Goal: Task Accomplishment & Management: Use online tool/utility

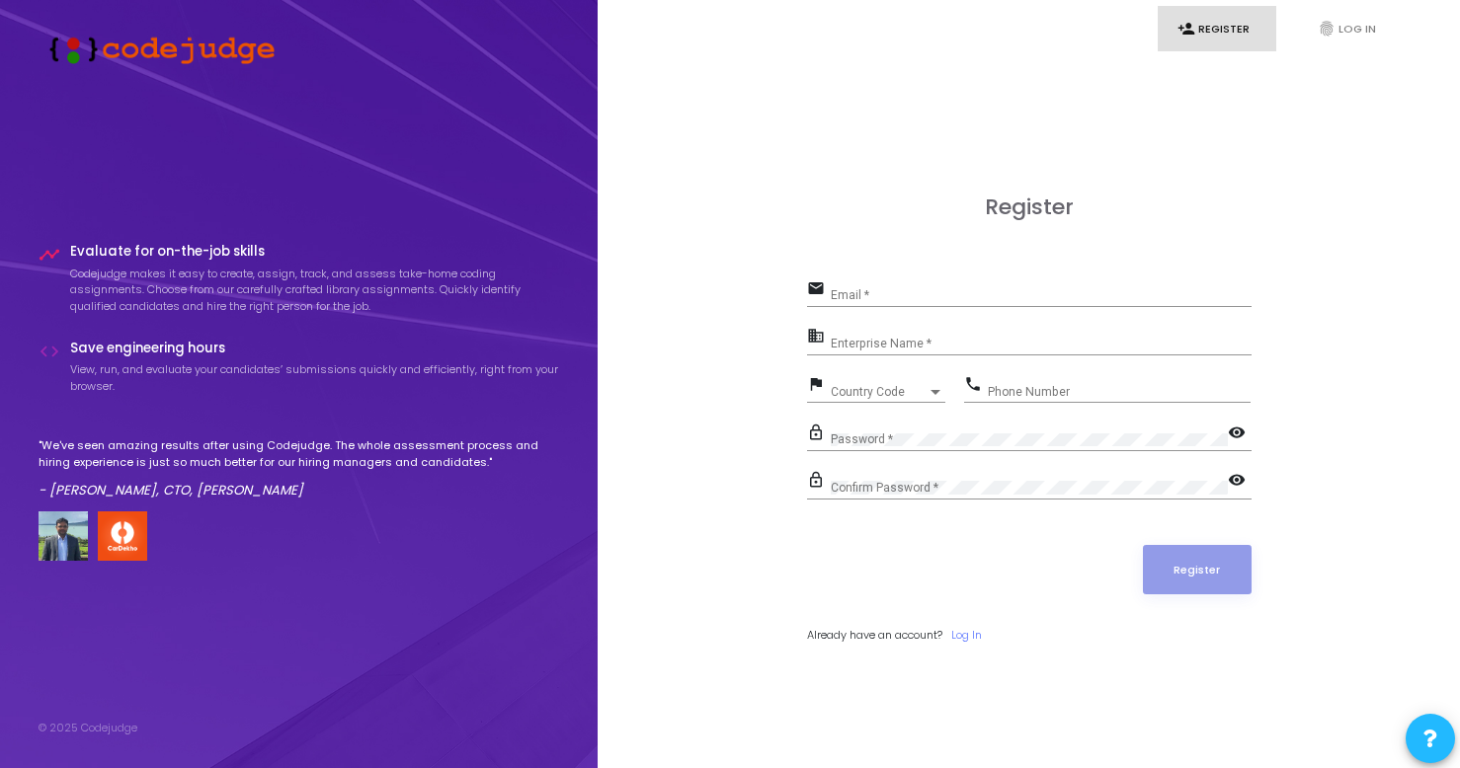
click at [864, 280] on div "Email *" at bounding box center [1041, 291] width 421 height 31
click at [863, 282] on div "Email *" at bounding box center [1041, 291] width 421 height 31
click at [871, 289] on input "Email *" at bounding box center [1041, 295] width 421 height 14
type input "[EMAIL_ADDRESS][DOMAIN_NAME]"
click at [912, 345] on input "Enterprise Name *" at bounding box center [1041, 344] width 421 height 14
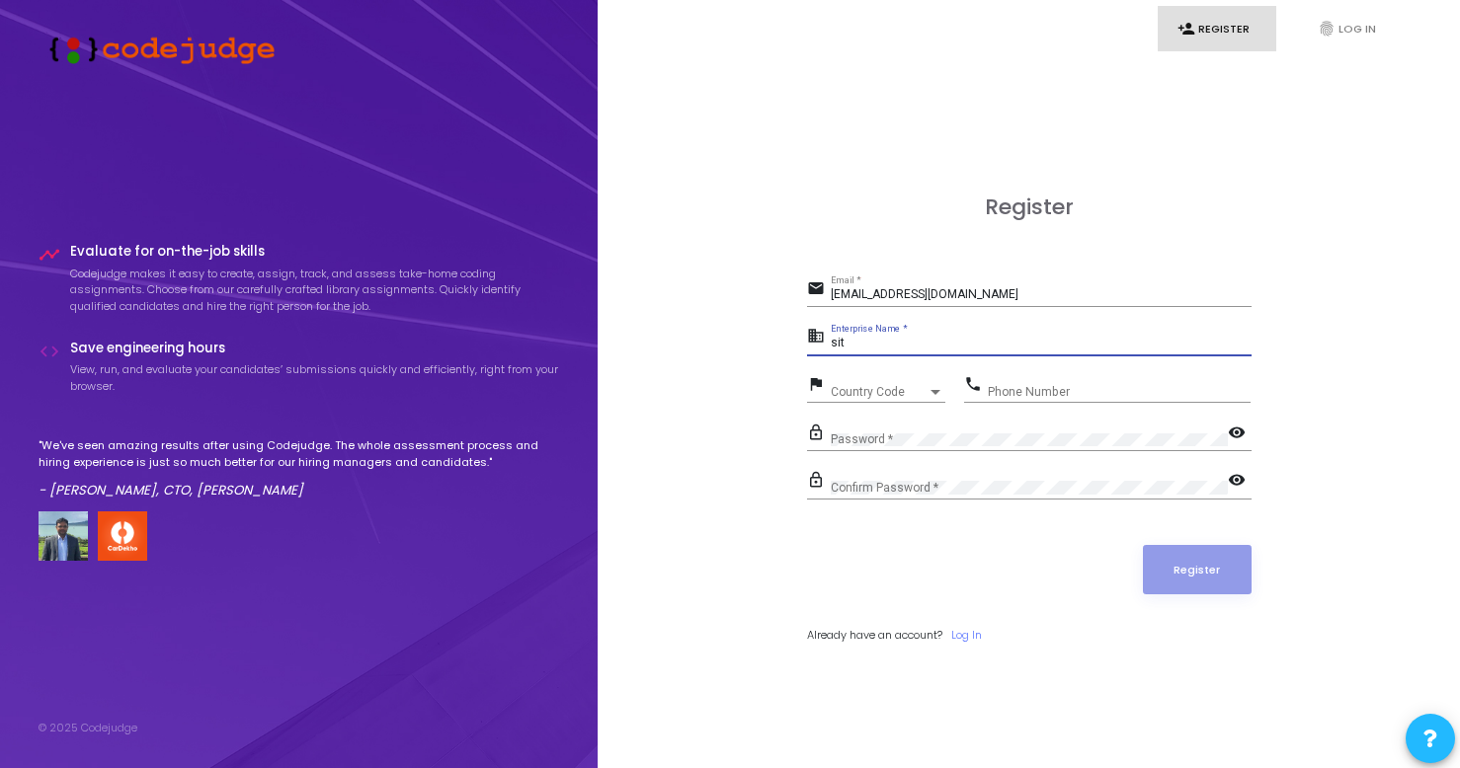
type input "sit"
click at [928, 382] on div "Country Code Country Code" at bounding box center [888, 387] width 115 height 31
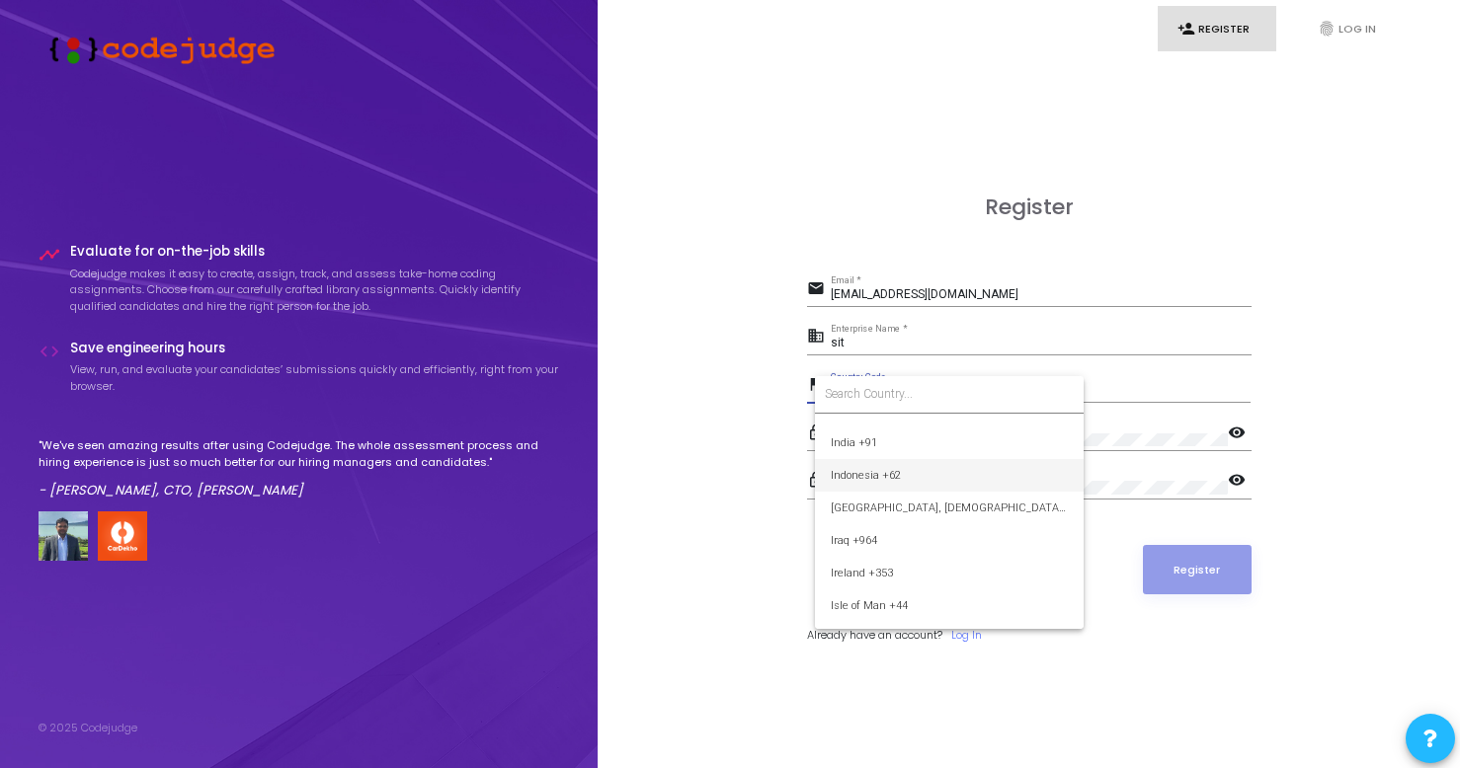
scroll to position [3103, 0]
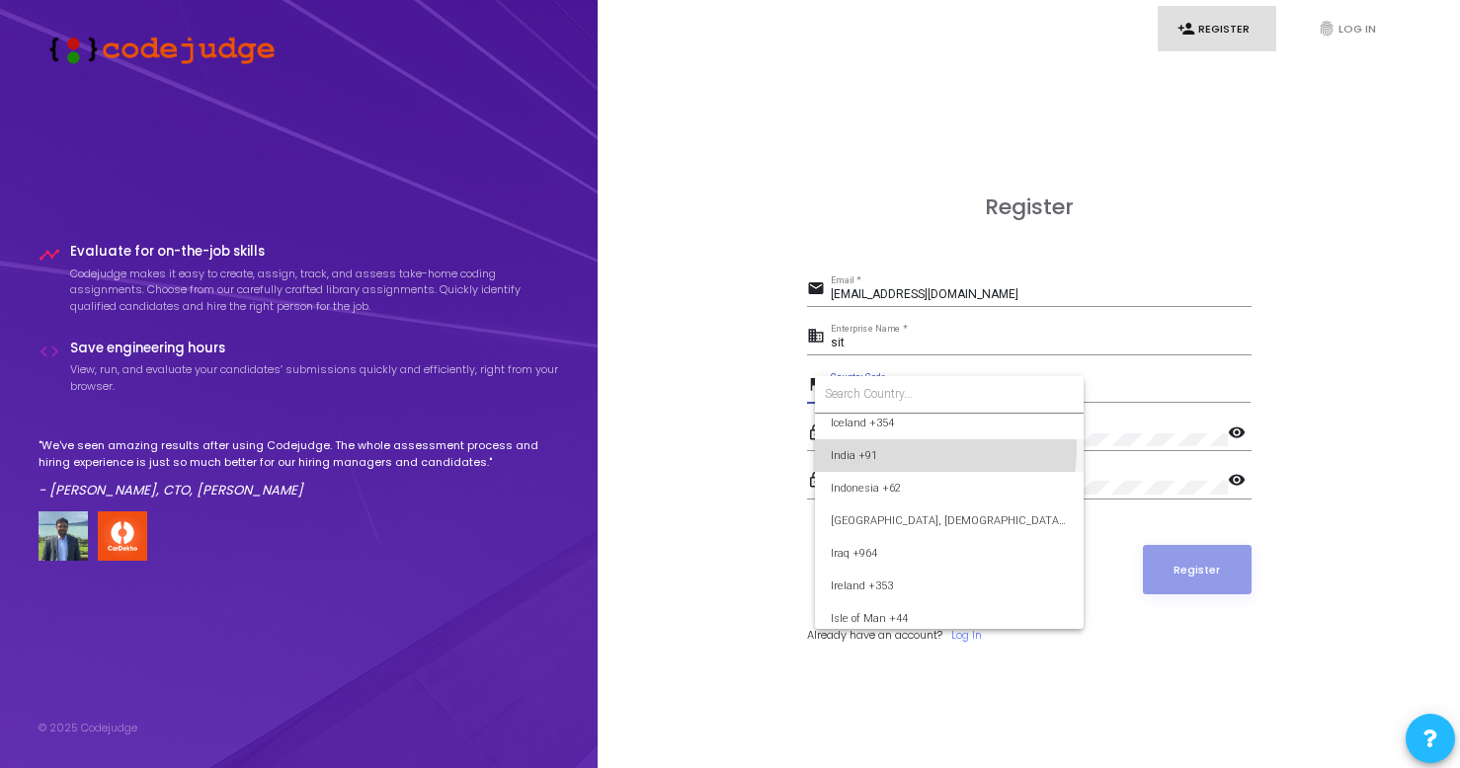
click at [888, 446] on span "India +91" at bounding box center [949, 455] width 237 height 33
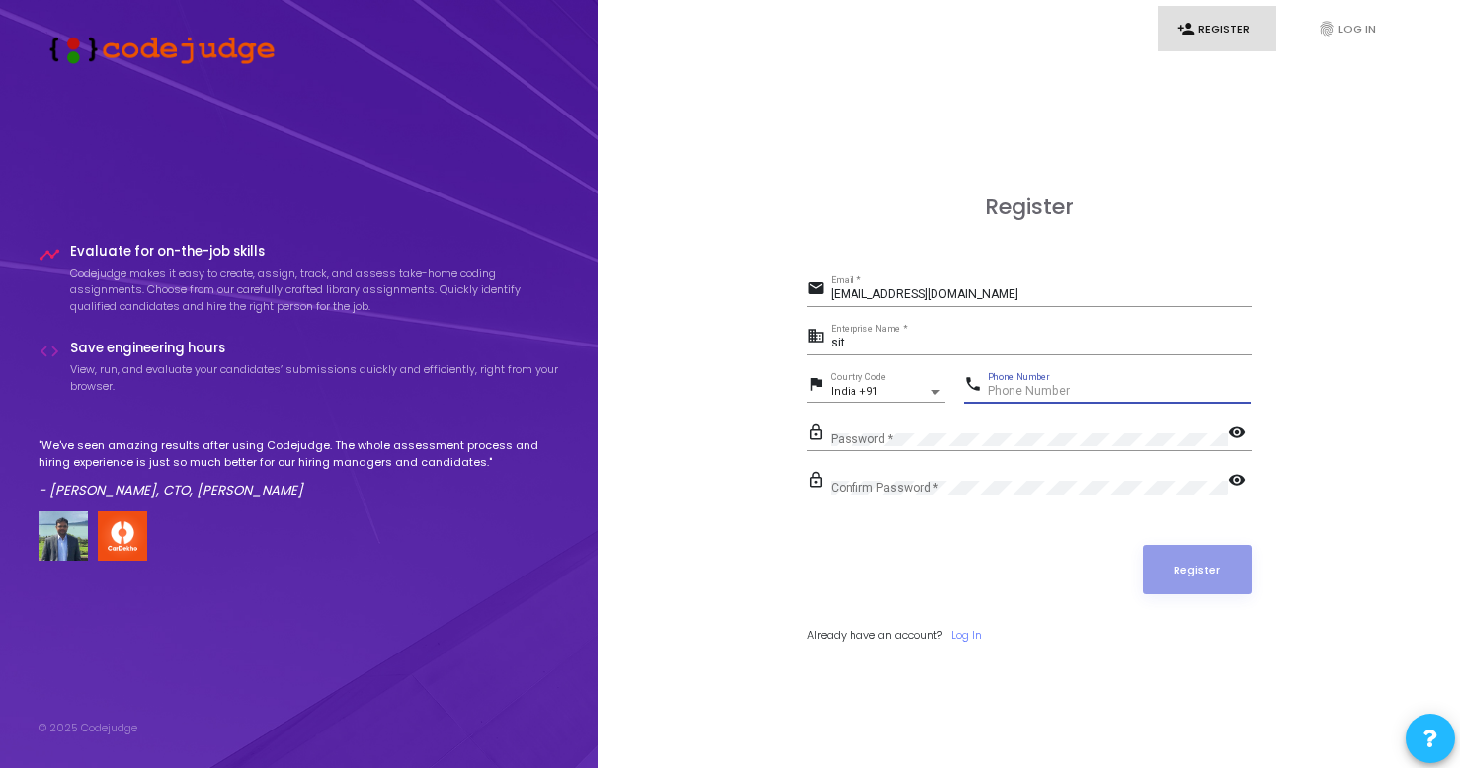
click at [1025, 386] on input "Phone Number" at bounding box center [1119, 392] width 263 height 14
type input "9894336986"
click at [1228, 435] on mat-icon "visibility" at bounding box center [1240, 435] width 24 height 24
click at [1229, 428] on mat-icon "visibility_off" at bounding box center [1240, 435] width 24 height 24
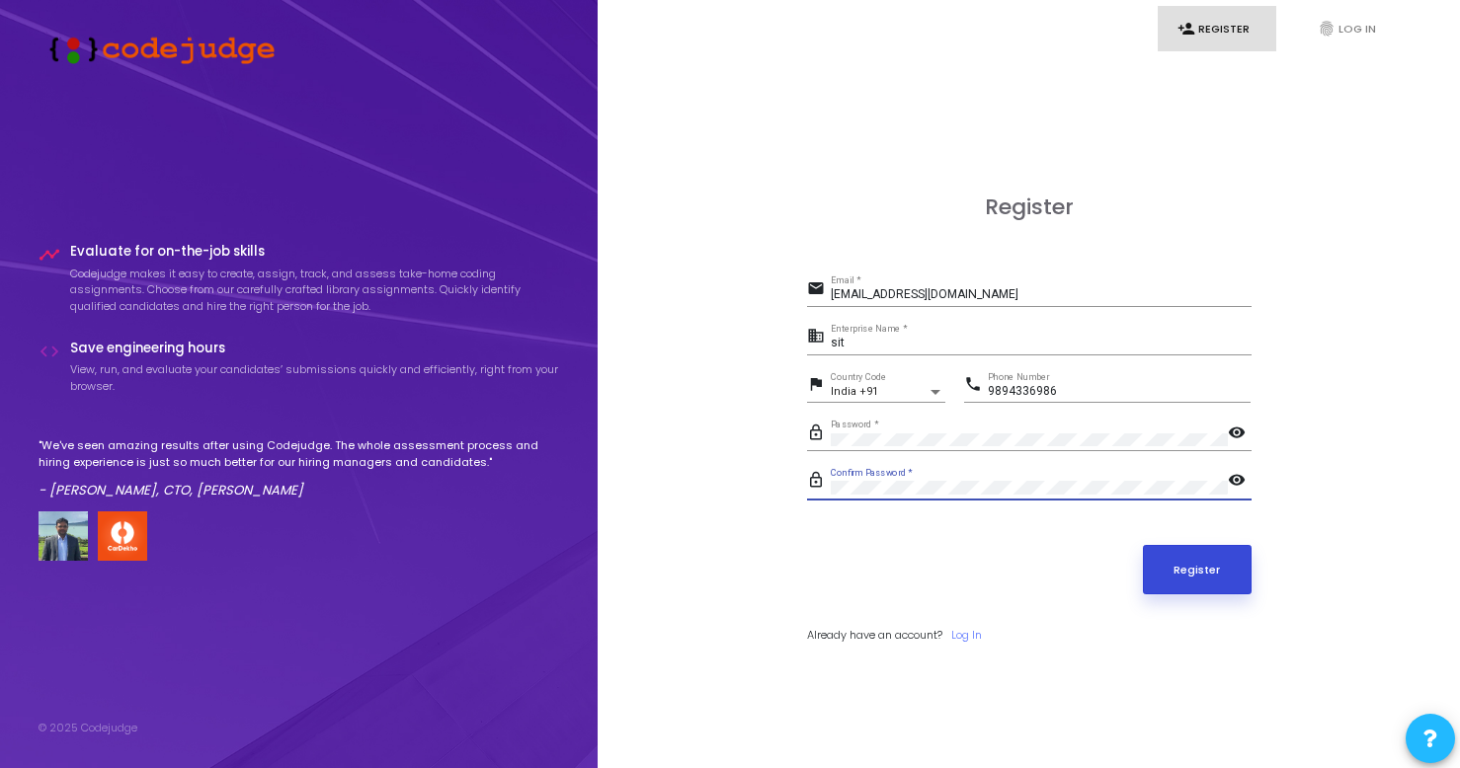
click at [1211, 564] on button "Register" at bounding box center [1197, 569] width 109 height 49
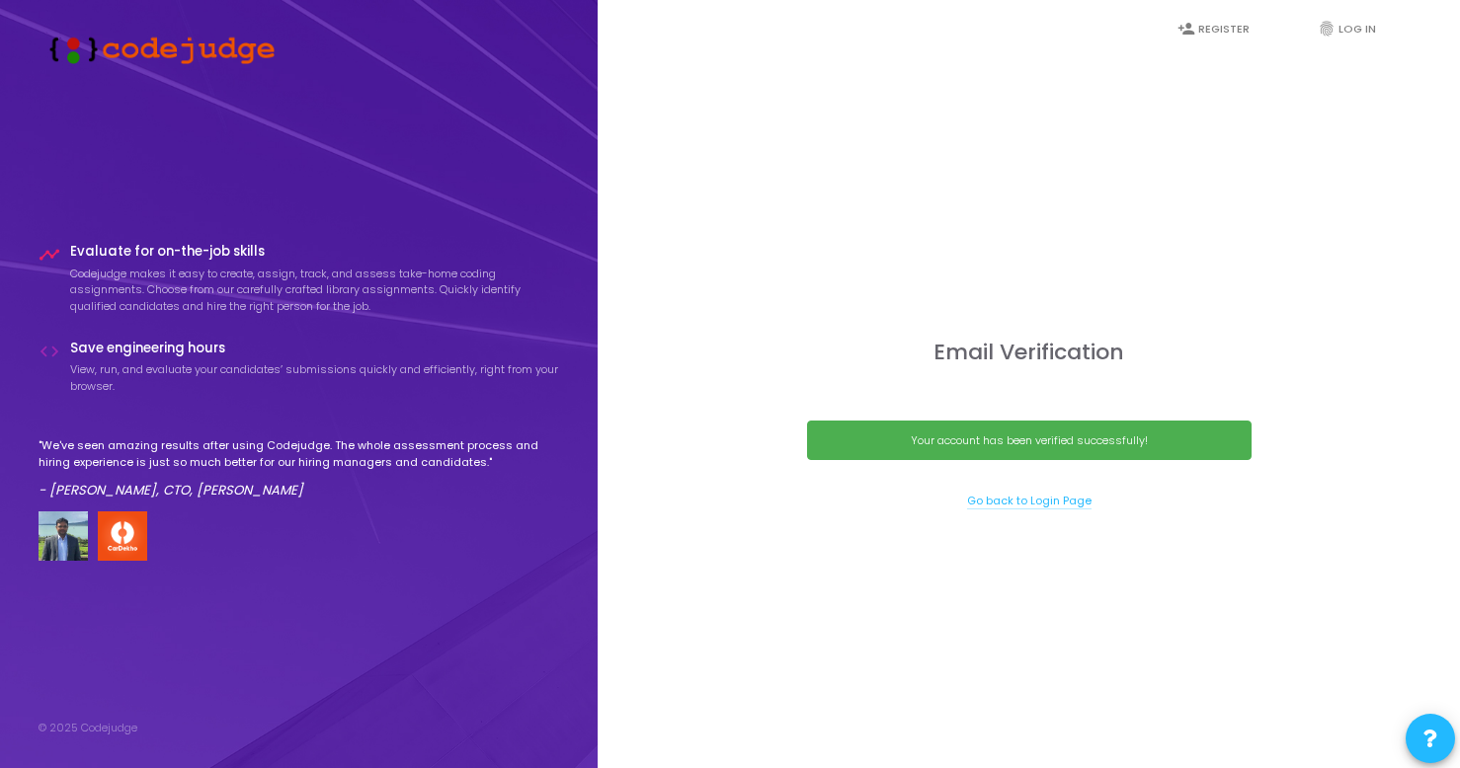
click at [1017, 502] on link "Go back to Login Page" at bounding box center [1029, 501] width 124 height 17
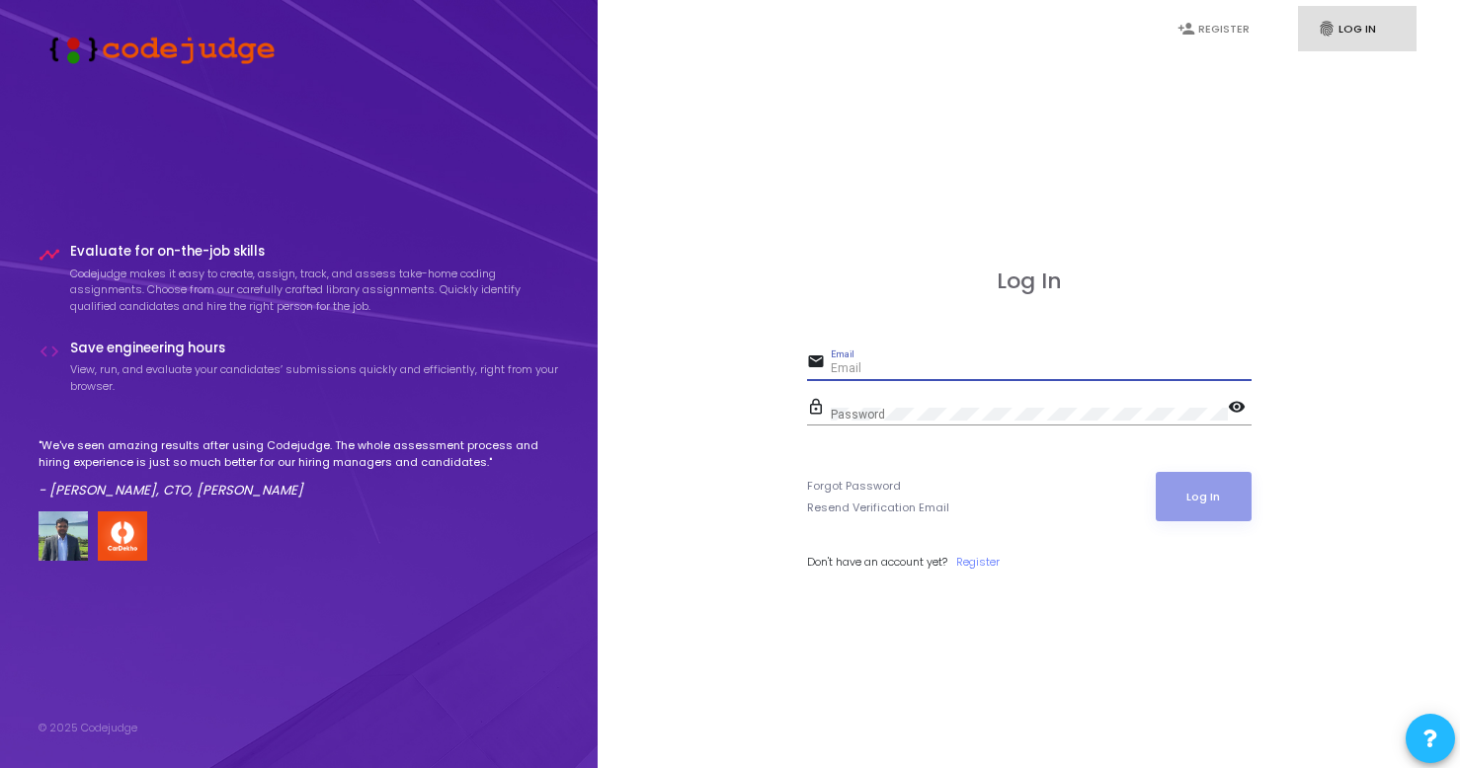
click at [932, 373] on input "Email" at bounding box center [1041, 369] width 421 height 14
type input "[EMAIL_ADDRESS][DOMAIN_NAME]"
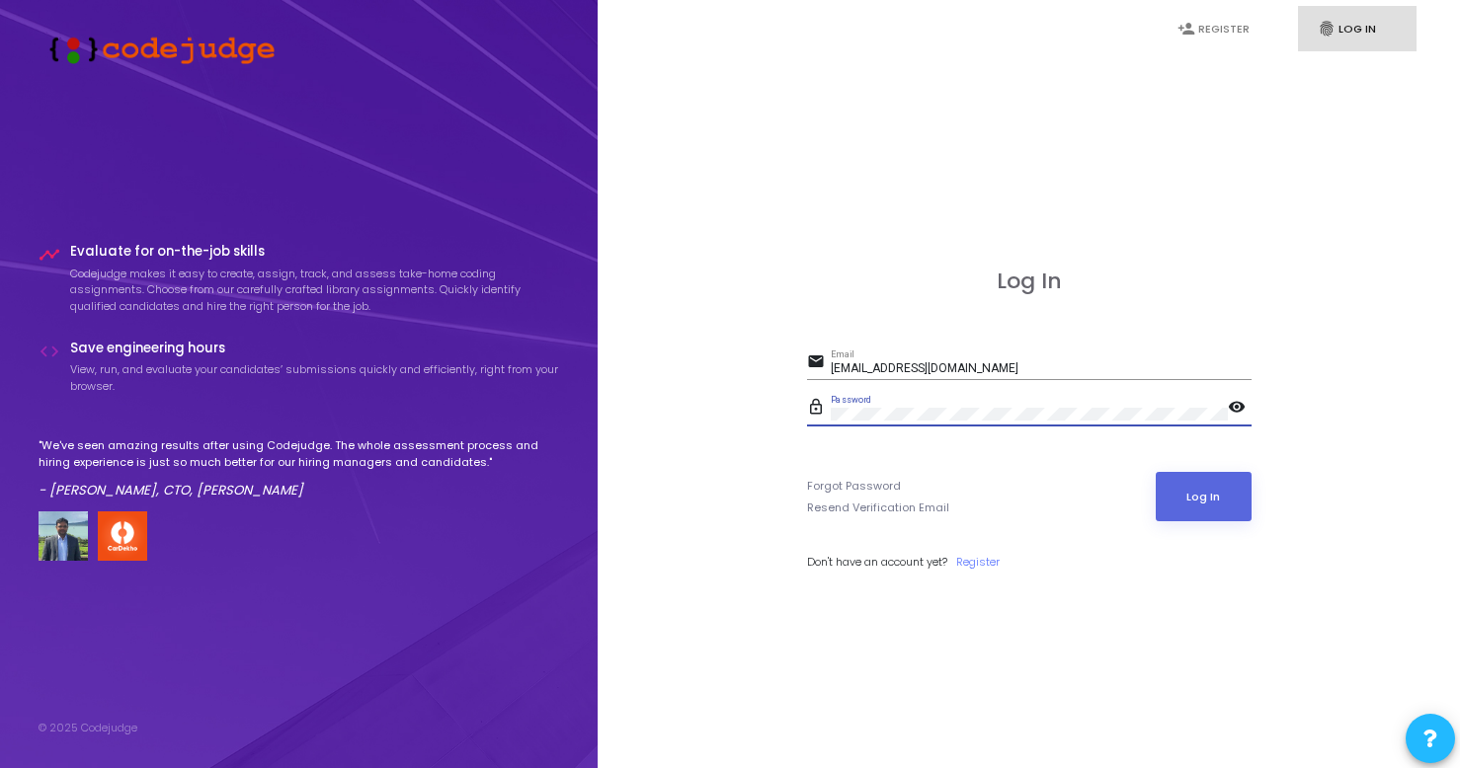
click at [1155, 472] on button "Log In" at bounding box center [1203, 496] width 96 height 49
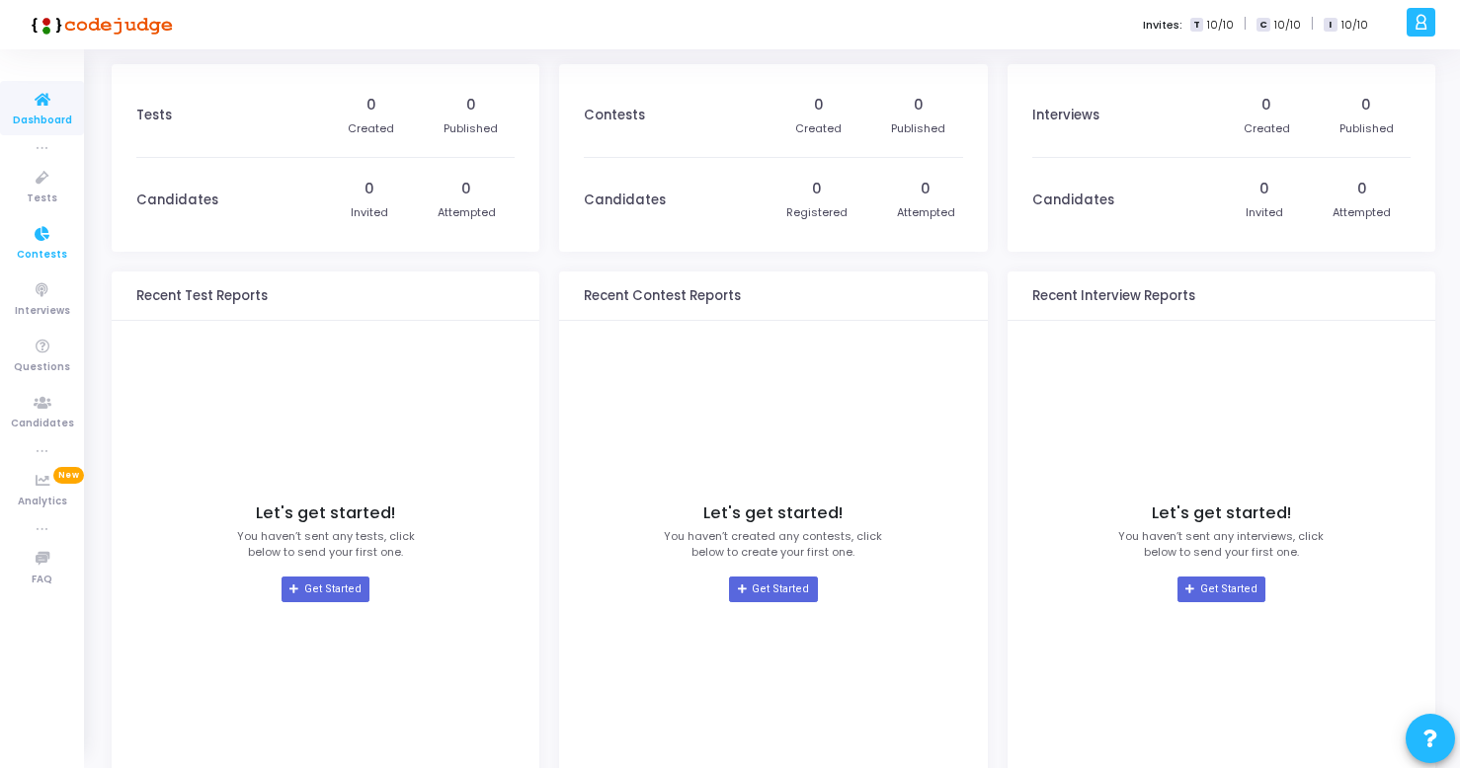
click at [30, 248] on span "Contests" at bounding box center [42, 255] width 50 height 17
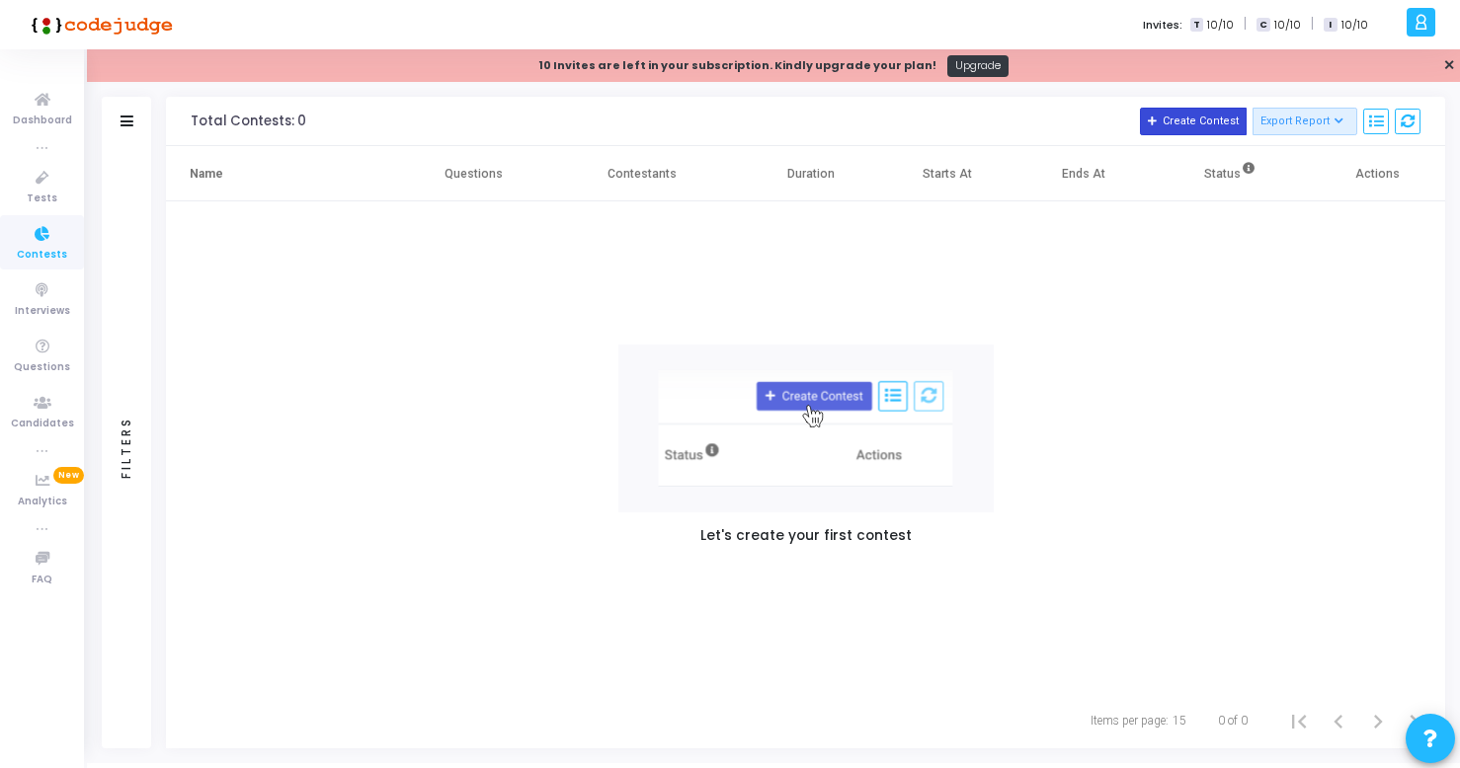
click at [1175, 127] on button "Create Contest" at bounding box center [1193, 122] width 107 height 28
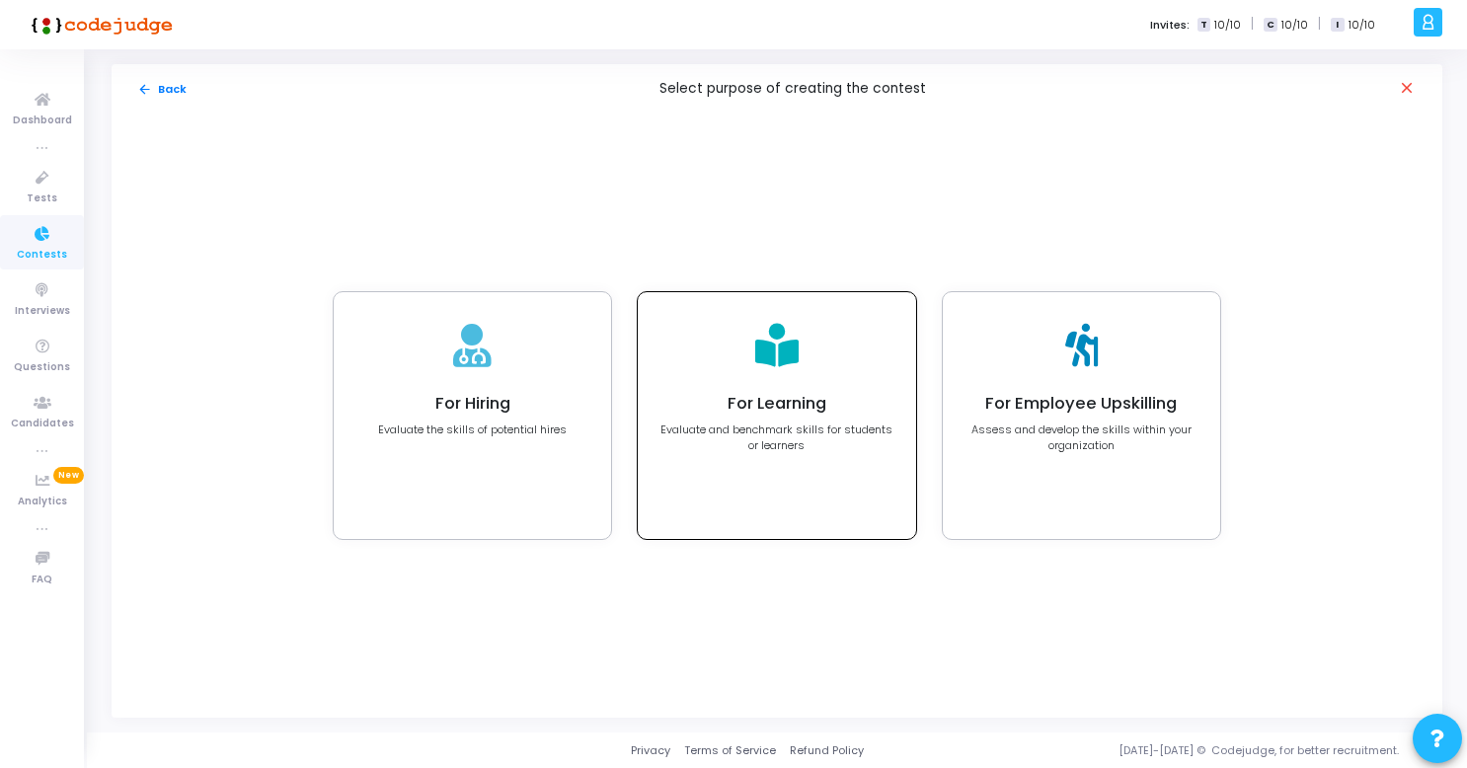
click at [745, 415] on div "For Learning Evaluate and benchmark skills for students or learners" at bounding box center [777, 424] width 234 height 60
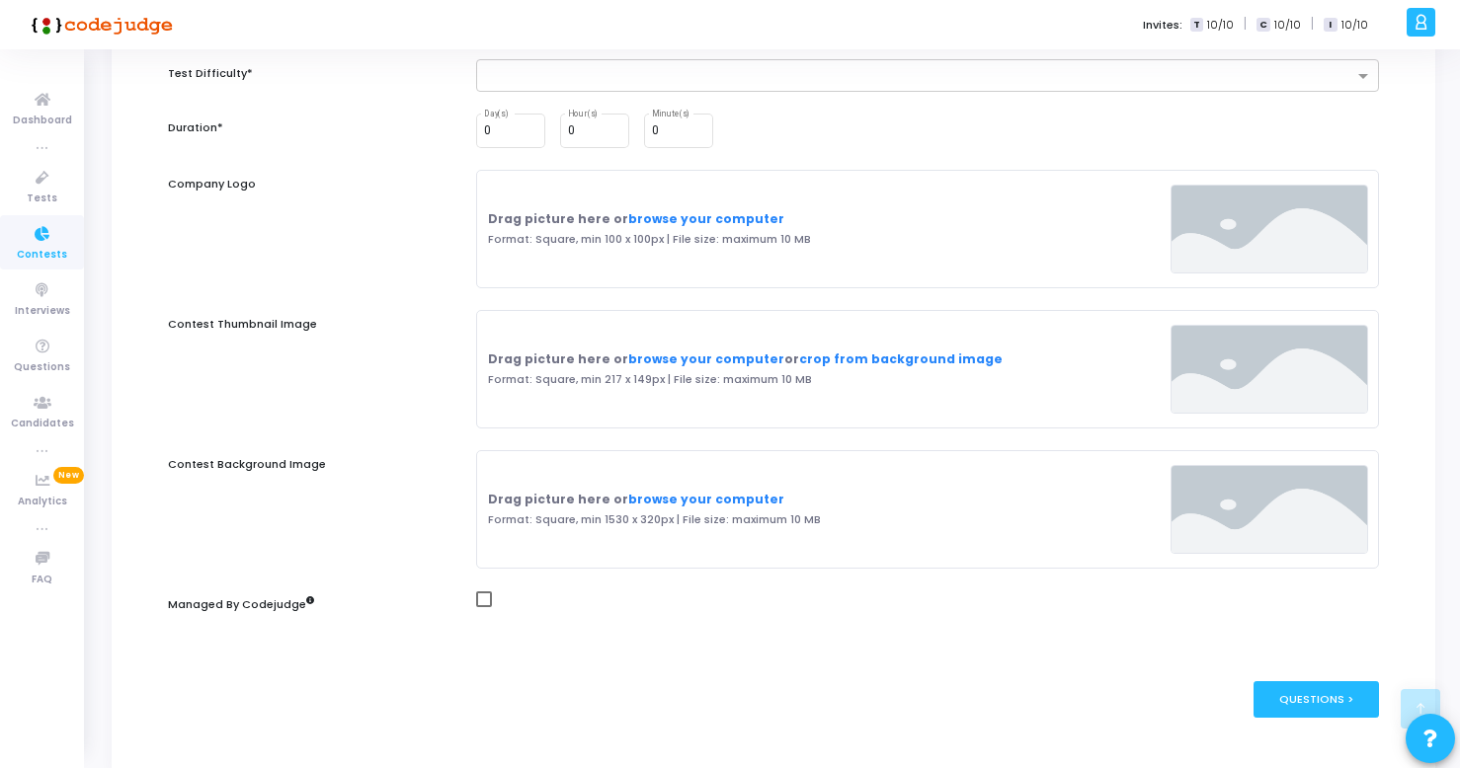
scroll to position [469, 0]
